Goal: Information Seeking & Learning: Learn about a topic

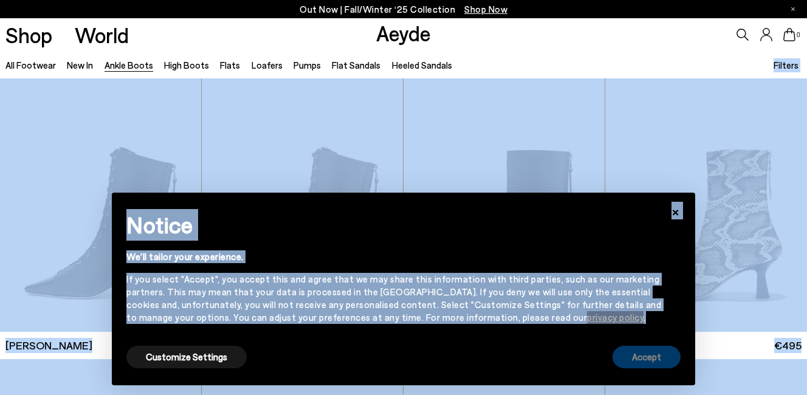
drag, startPoint x: 571, startPoint y: 68, endPoint x: 665, endPoint y: 364, distance: 310.4
click at [670, 360] on body "Your item is added to cart. View Cart × Out Now | Fall/Winter ‘25 Collection Sh…" at bounding box center [403, 197] width 807 height 395
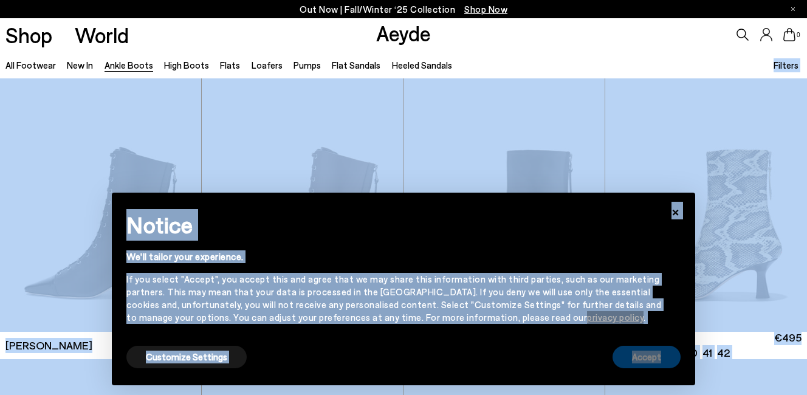
click at [658, 362] on button "Accept" at bounding box center [647, 357] width 68 height 22
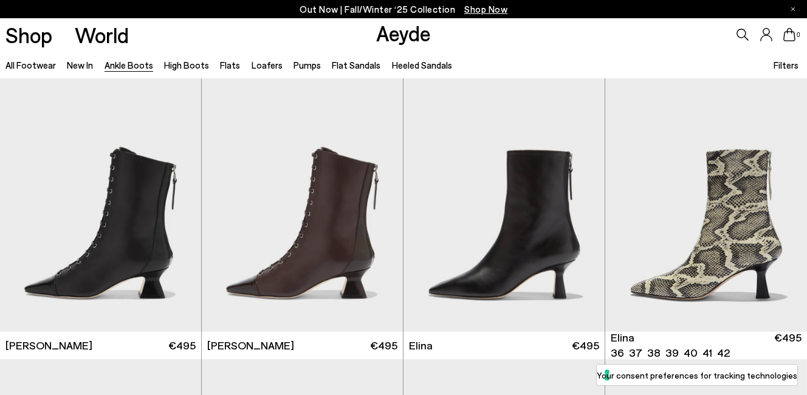
click at [265, 38] on div "Shop World Aeyde 0" at bounding box center [403, 34] width 807 height 33
click at [31, 64] on link "All Footwear" at bounding box center [30, 65] width 50 height 11
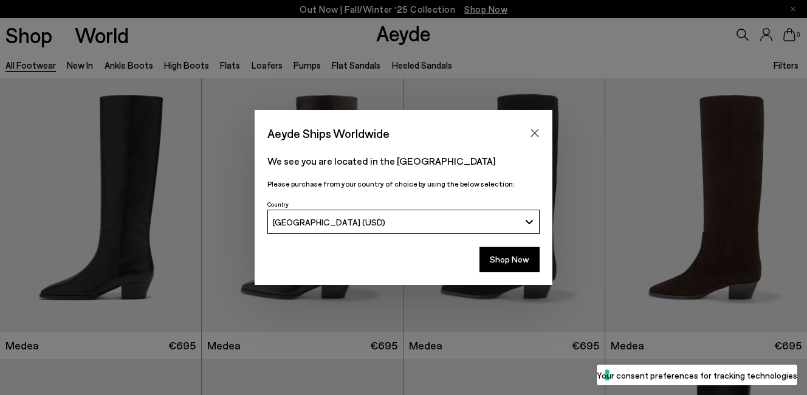
click at [127, 125] on div "Aeyde Ships Worldwide We see you are located in the [GEOGRAPHIC_DATA] Please pu…" at bounding box center [403, 197] width 807 height 175
click at [538, 134] on icon "Close" at bounding box center [535, 133] width 10 height 10
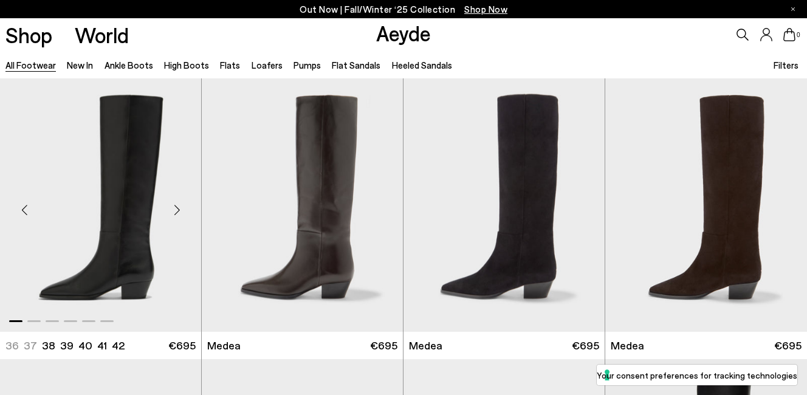
click at [142, 196] on img "1 / 6" at bounding box center [100, 204] width 201 height 253
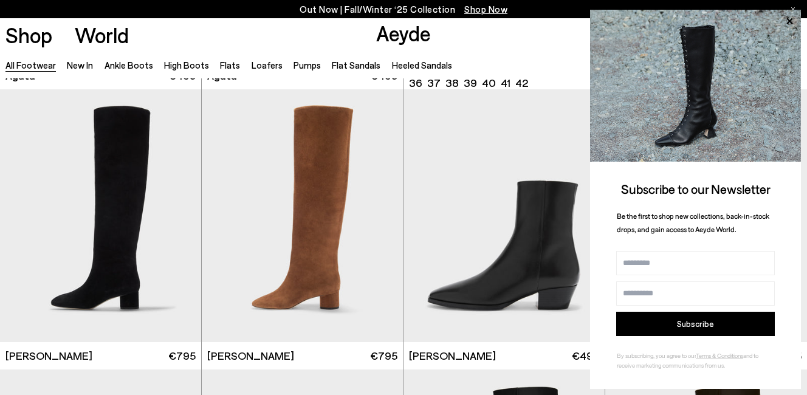
scroll to position [566, 0]
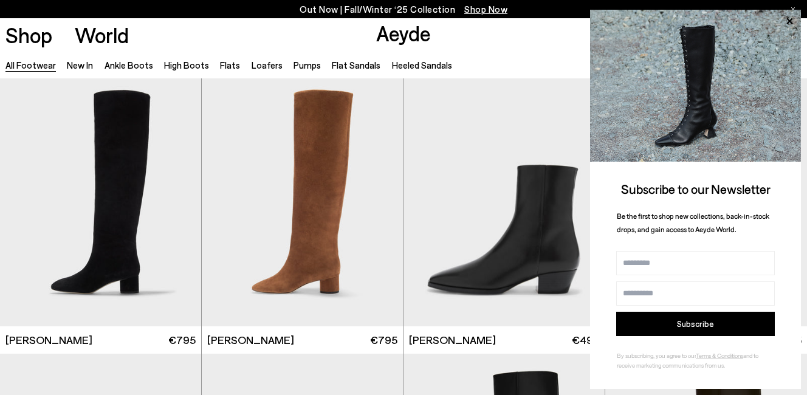
click at [793, 12] on img at bounding box center [695, 86] width 211 height 152
click at [793, 9] on icon at bounding box center [793, 9] width 4 height 4
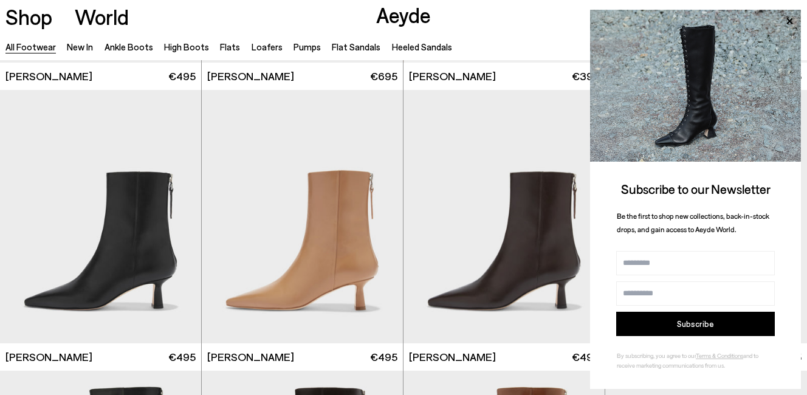
scroll to position [1489, 0]
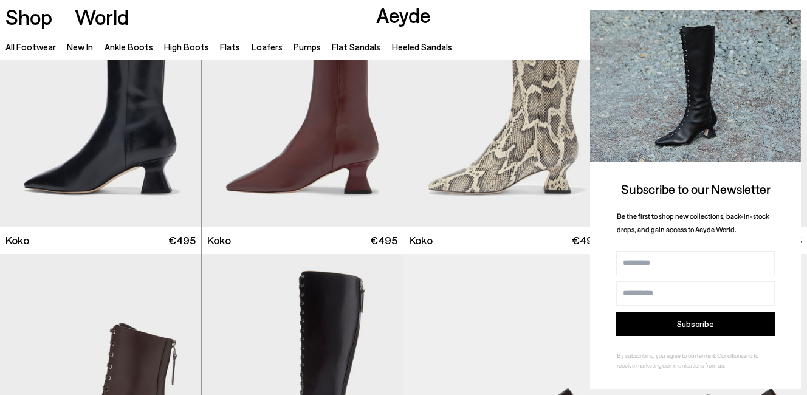
click at [791, 18] on icon at bounding box center [790, 21] width 16 height 16
click at [788, 26] on icon at bounding box center [790, 21] width 16 height 16
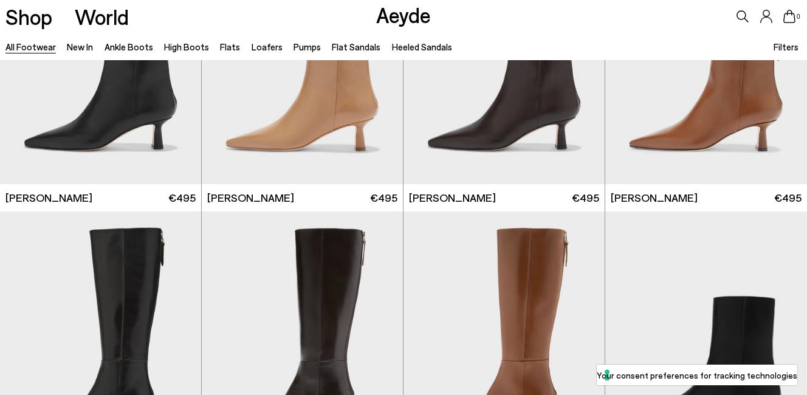
scroll to position [2254, 0]
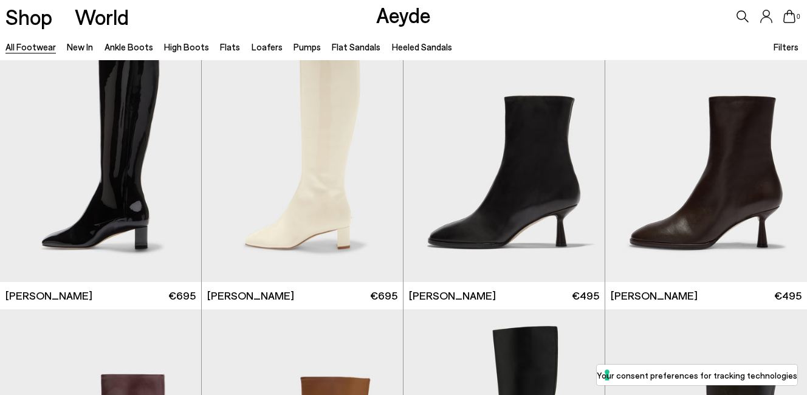
scroll to position [5764, 0]
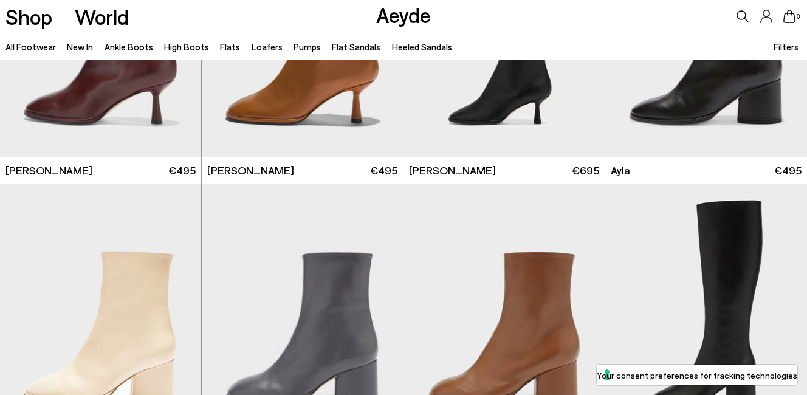
click at [186, 43] on link "High Boots" at bounding box center [186, 46] width 45 height 11
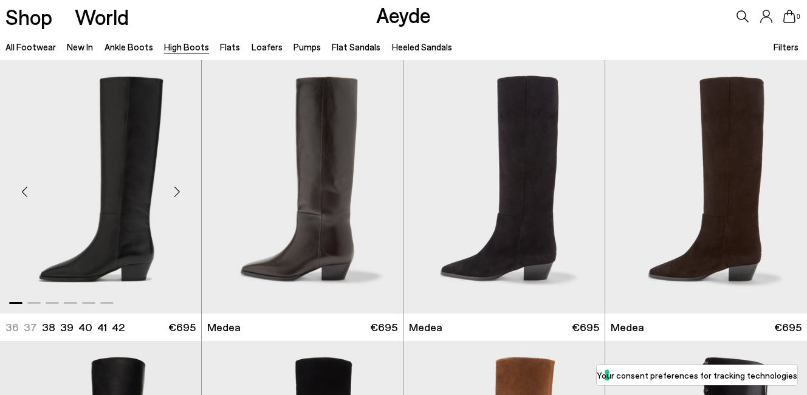
click at [139, 140] on img "1 / 6" at bounding box center [100, 186] width 201 height 253
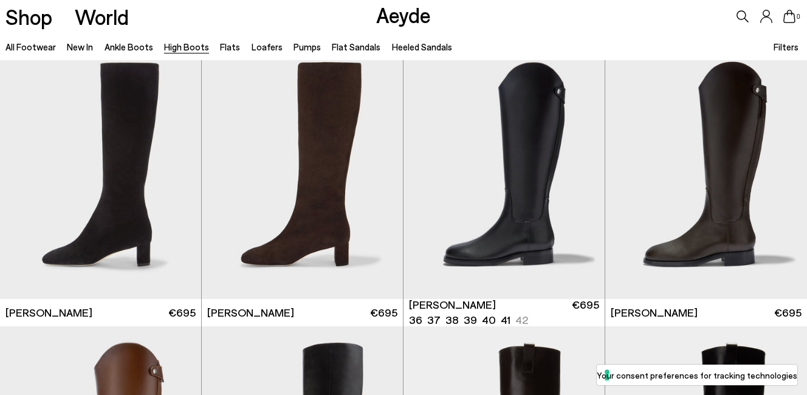
scroll to position [1986, 0]
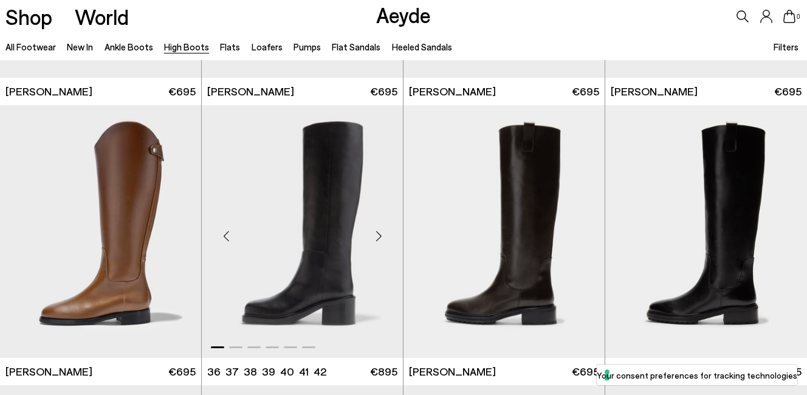
click at [315, 228] on img "1 / 6" at bounding box center [302, 231] width 201 height 253
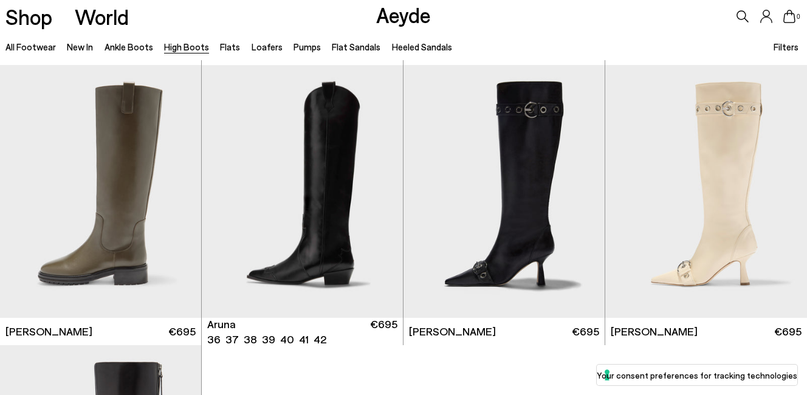
scroll to position [2519, 0]
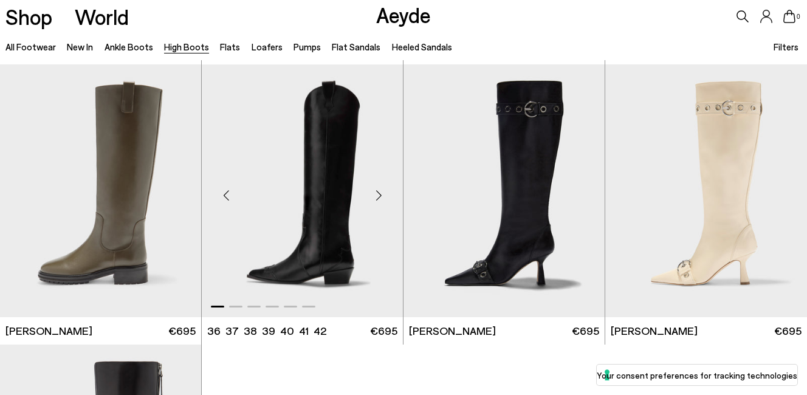
click at [332, 151] on img "1 / 6" at bounding box center [302, 190] width 201 height 253
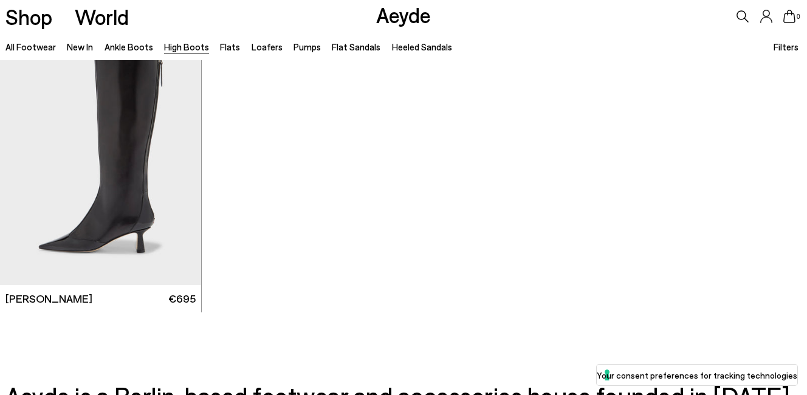
scroll to position [3031, 0]
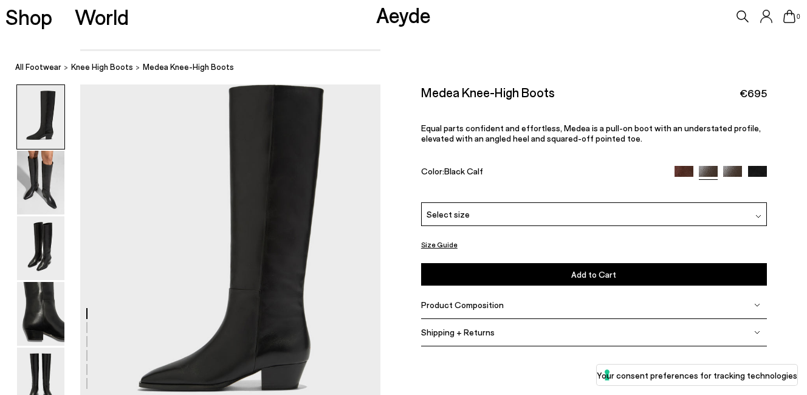
scroll to position [18, 0]
click at [42, 201] on img at bounding box center [40, 183] width 47 height 64
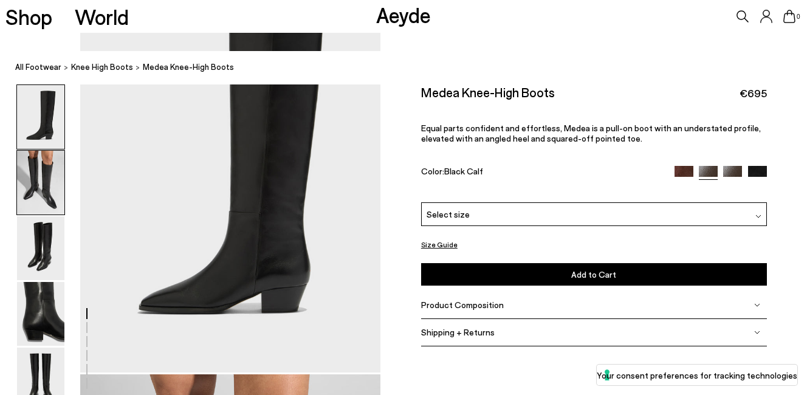
click at [42, 201] on img at bounding box center [40, 183] width 47 height 64
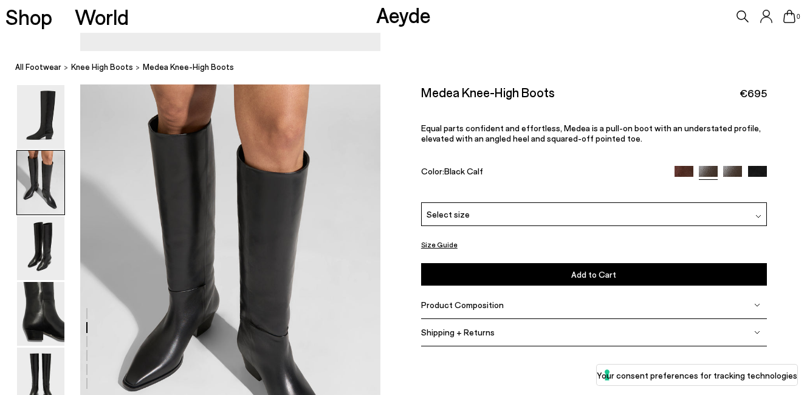
scroll to position [504, 0]
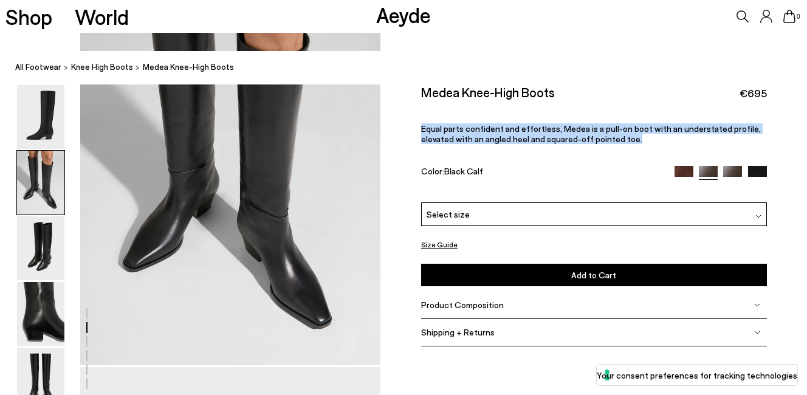
drag, startPoint x: 542, startPoint y: 142, endPoint x: 542, endPoint y: 120, distance: 21.9
click at [542, 120] on div "Medea Knee-High Boots €695 Equal parts confident and effortless, Medea is a pul…" at bounding box center [594, 143] width 346 height 118
click at [26, 314] on img at bounding box center [40, 314] width 47 height 64
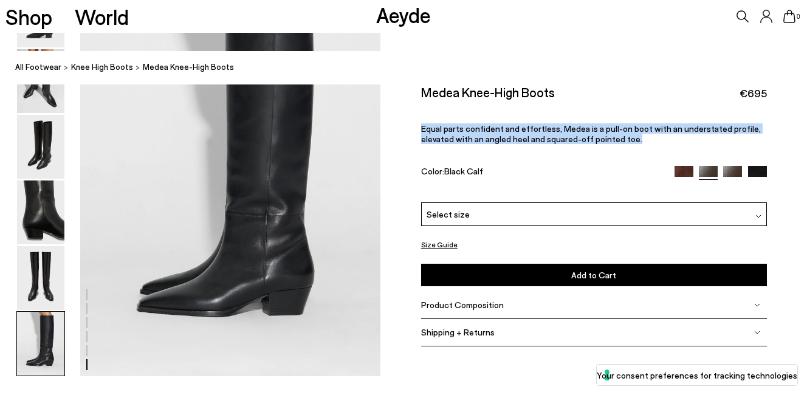
scroll to position [2104, 0]
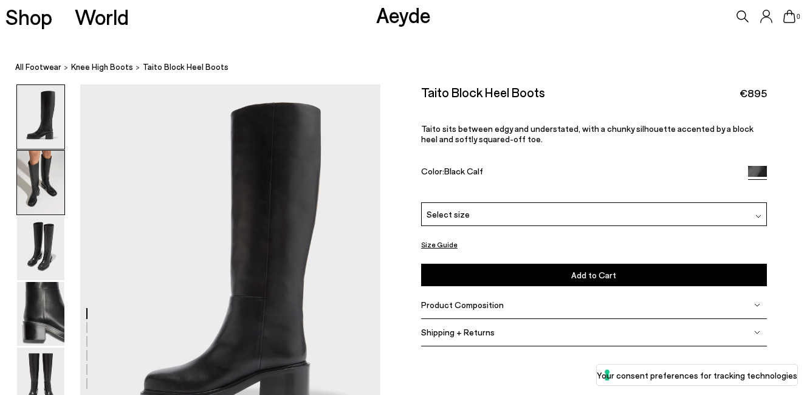
click at [36, 181] on img at bounding box center [40, 183] width 47 height 64
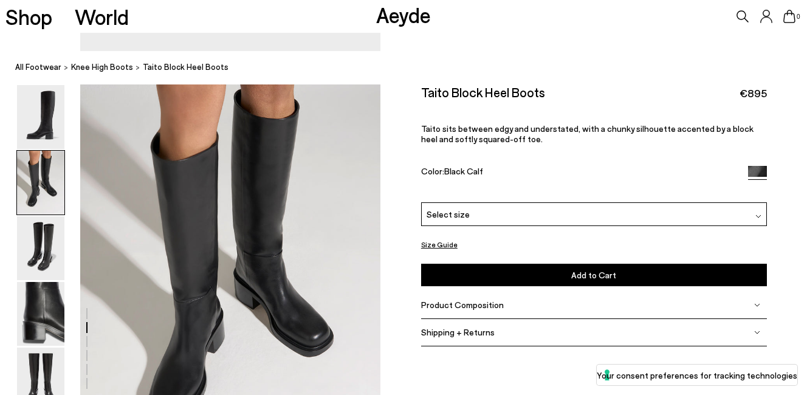
scroll to position [398, 0]
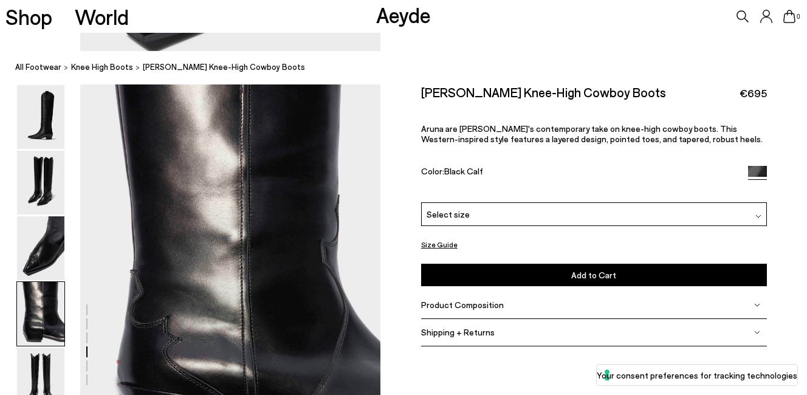
scroll to position [1112, 0]
